Goal: Task Accomplishment & Management: Use online tool/utility

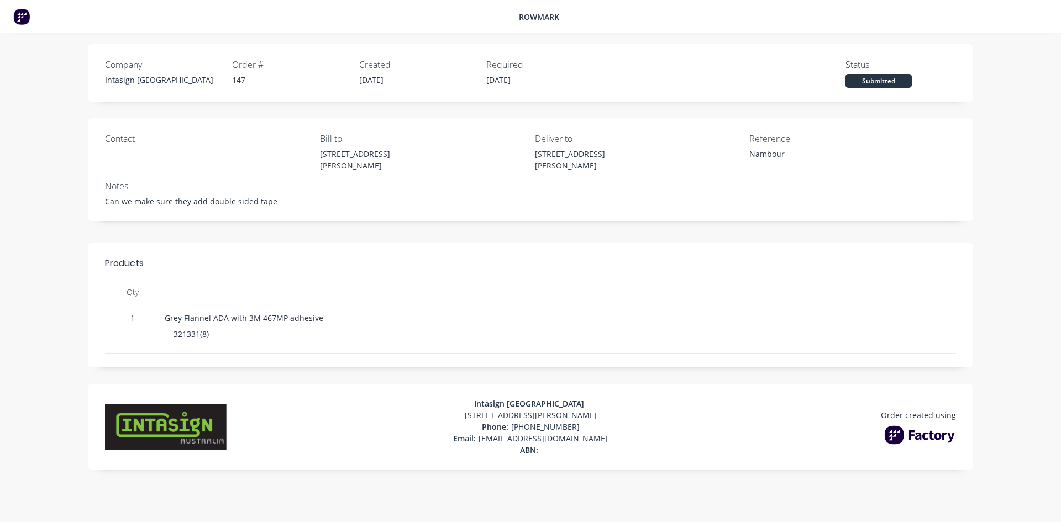
click at [234, 81] on div "147" at bounding box center [295, 80] width 127 height 12
copy div "147"
click at [187, 334] on div "321331(8)" at bounding box center [386, 334] width 426 height 12
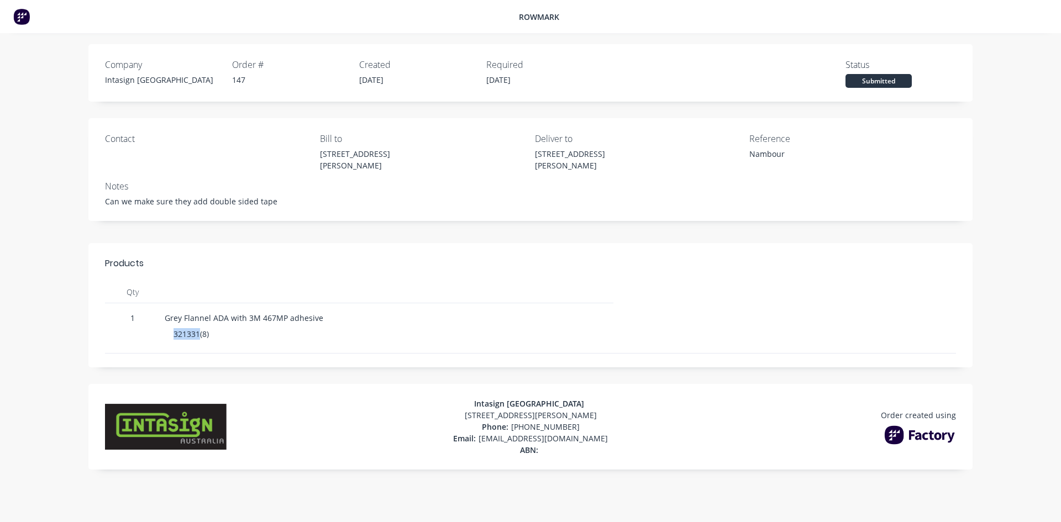
copy div "321331"
click at [267, 319] on div "Grey Flannel ADA with 3M 467MP adhesive" at bounding box center [387, 318] width 444 height 12
click at [268, 319] on div "Grey Flannel ADA with 3M 467MP adhesive" at bounding box center [387, 318] width 444 height 12
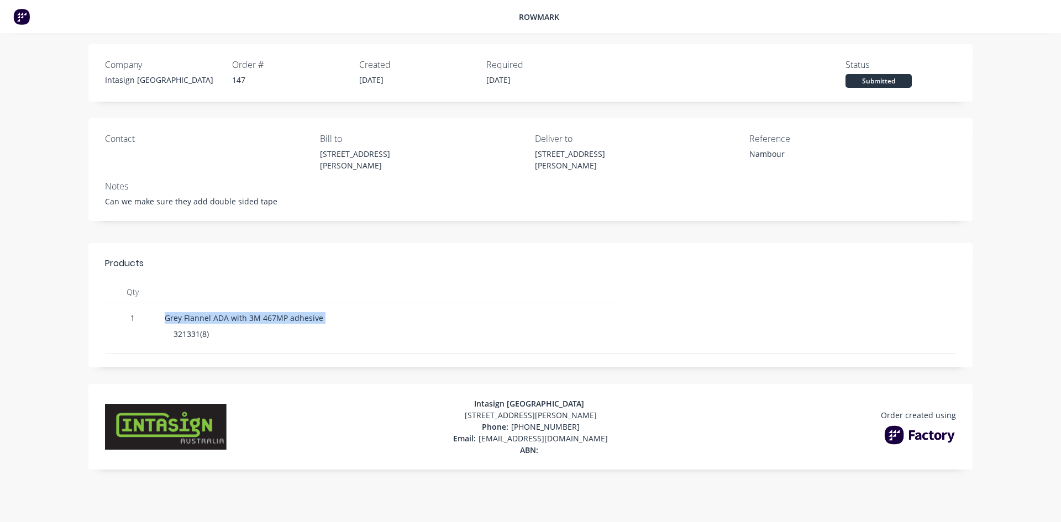
click at [271, 319] on div "Grey Flannel ADA with 3M 467MP adhesive" at bounding box center [387, 318] width 444 height 12
